Goal: Task Accomplishment & Management: Manage account settings

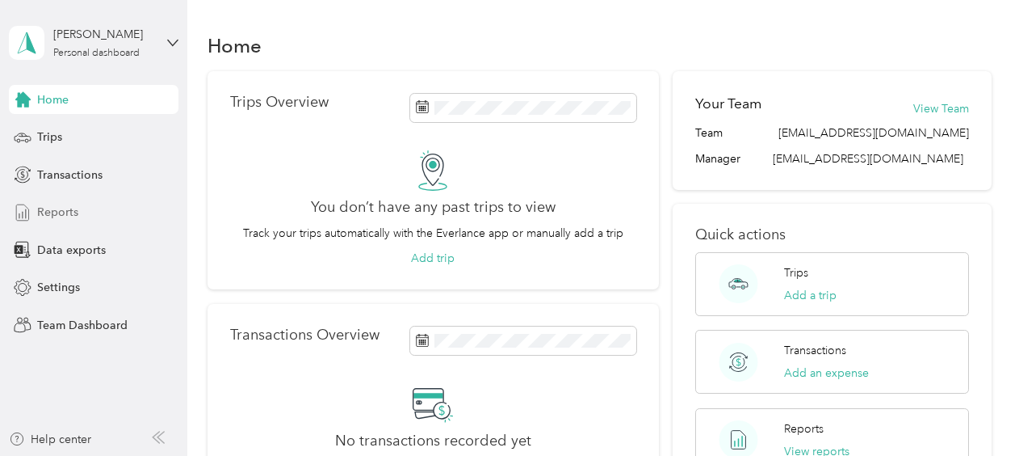
click at [65, 218] on span "Reports" at bounding box center [57, 212] width 41 height 17
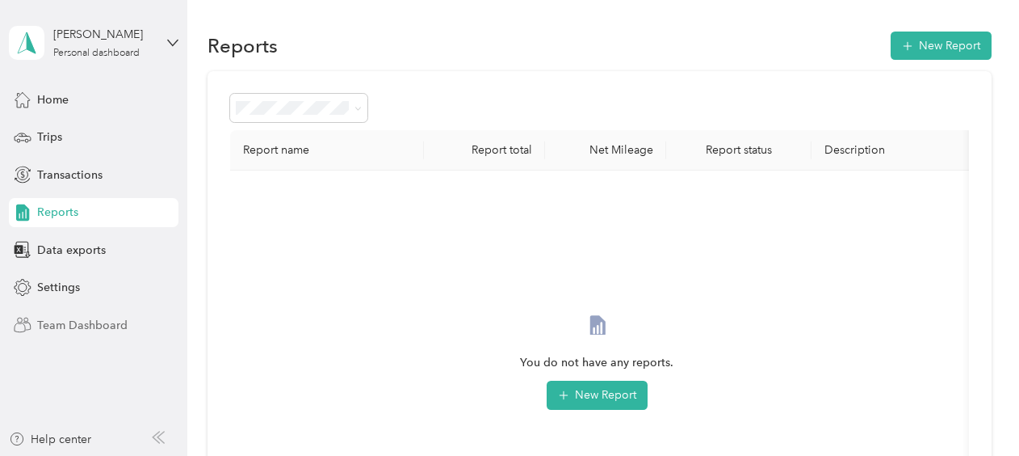
click at [78, 324] on span "Team Dashboard" at bounding box center [82, 325] width 90 height 17
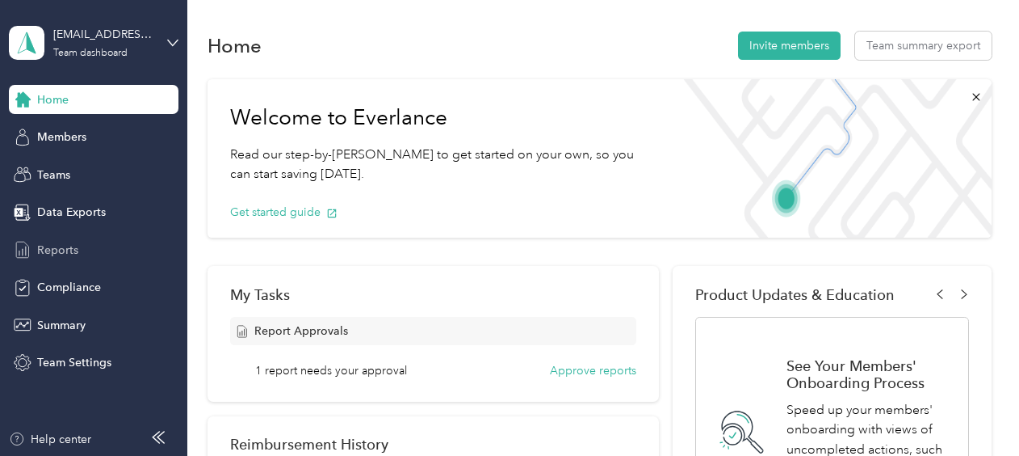
click at [55, 250] on span "Reports" at bounding box center [57, 249] width 41 height 17
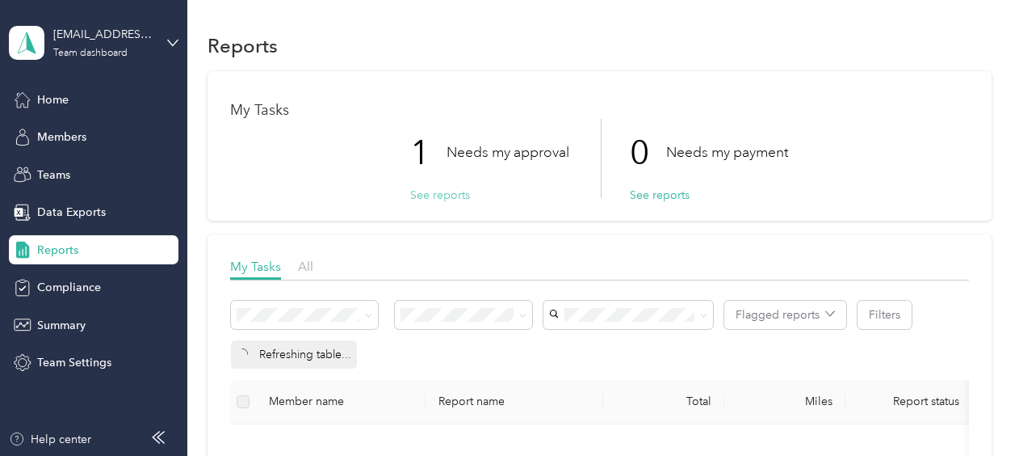
click at [440, 195] on button "See reports" at bounding box center [440, 195] width 60 height 17
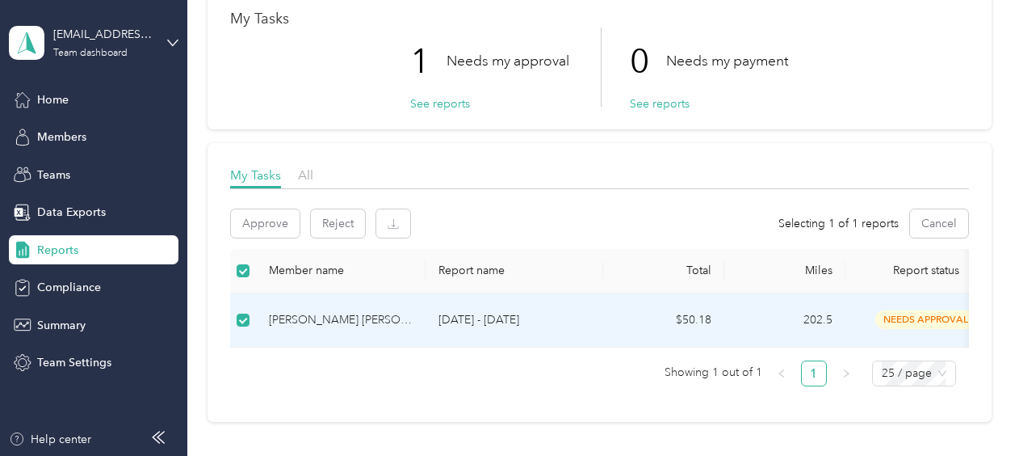
scroll to position [113, 0]
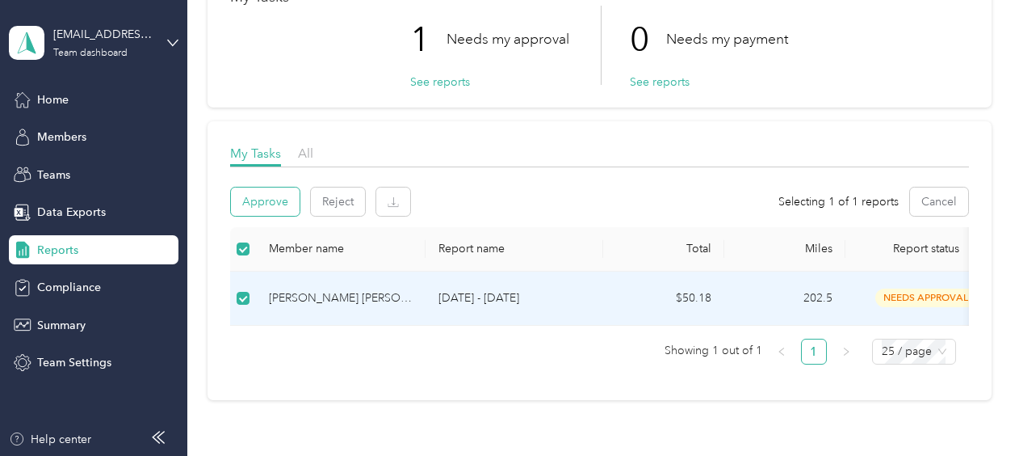
click at [273, 200] on button "Approve" at bounding box center [265, 201] width 69 height 28
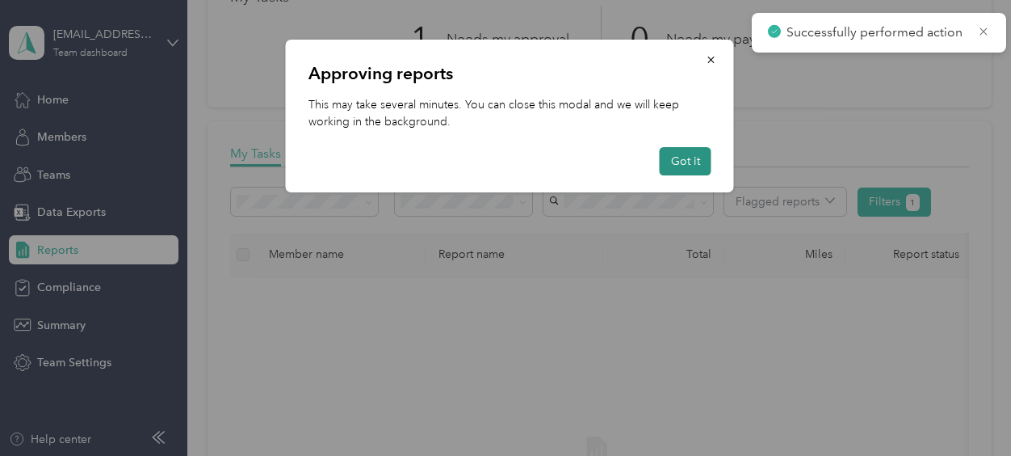
click at [687, 161] on button "Got it" at bounding box center [686, 161] width 52 height 28
